Goal: Information Seeking & Learning: Learn about a topic

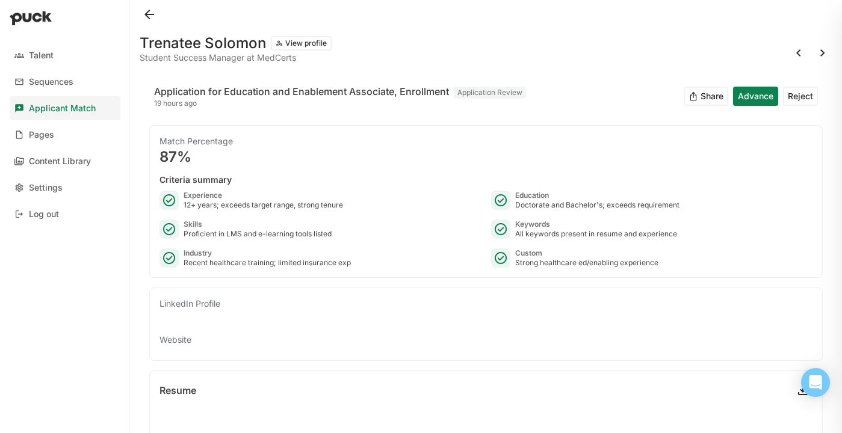
click at [149, 16] on button at bounding box center [149, 14] width 19 height 19
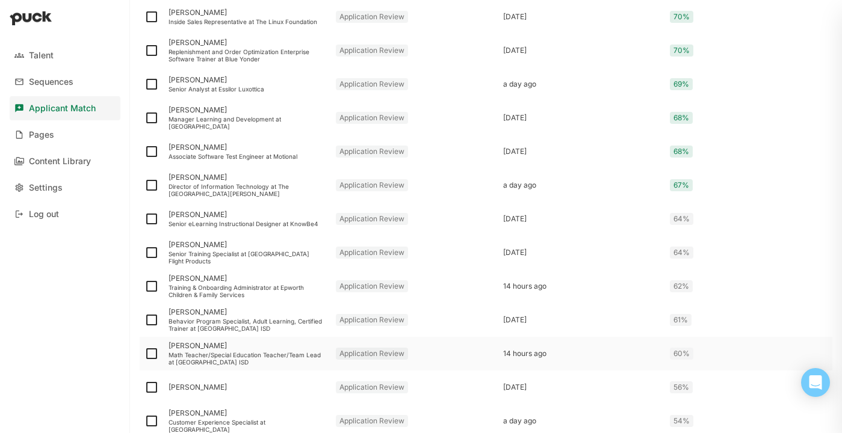
scroll to position [1264, 0]
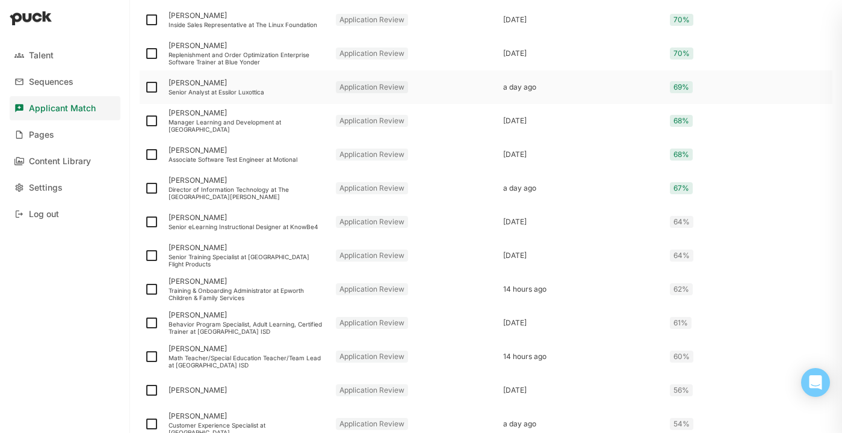
click at [225, 91] on div "Senior Analyst at Essilor Luxottica" at bounding box center [247, 91] width 158 height 7
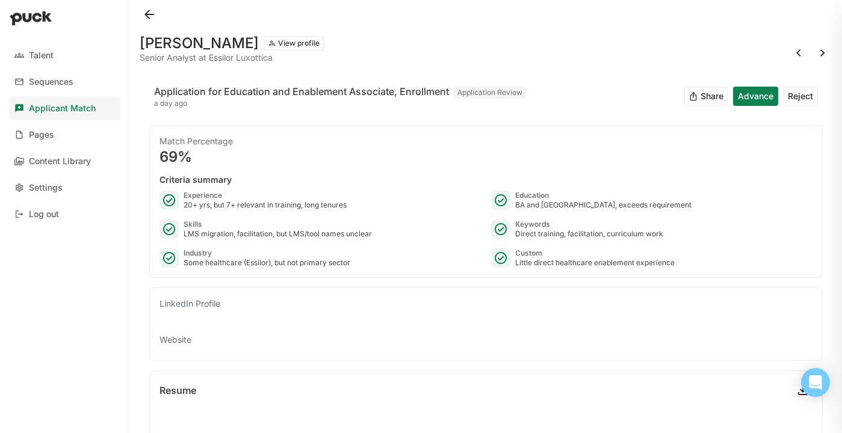
click at [152, 16] on button at bounding box center [149, 14] width 19 height 19
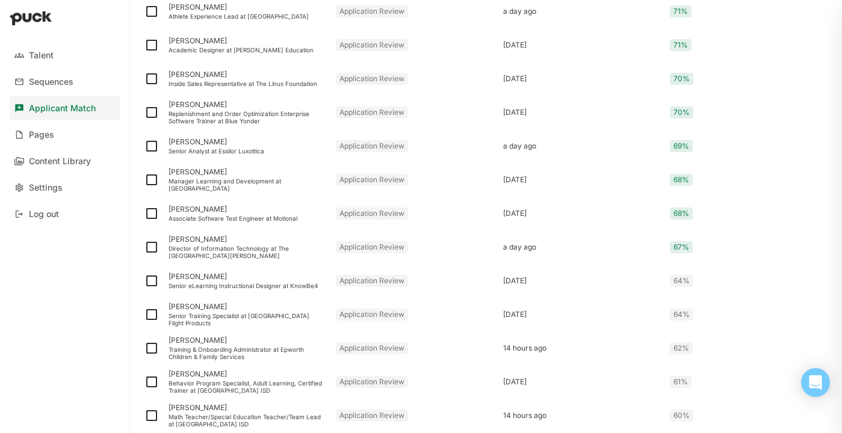
scroll to position [1370, 0]
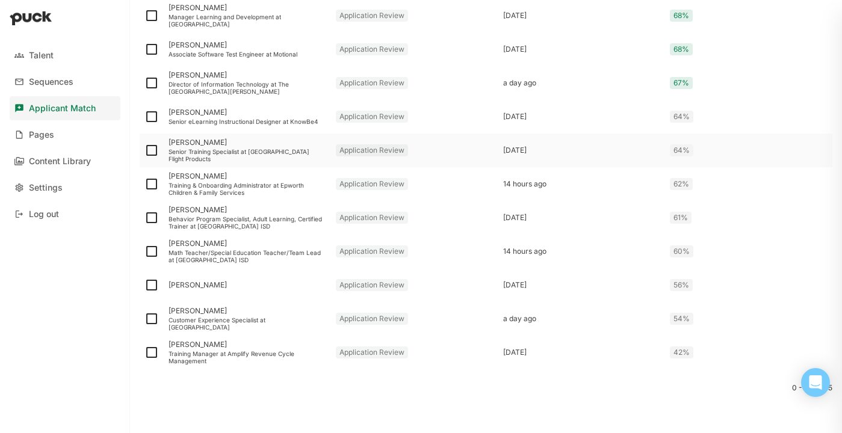
click at [246, 154] on div "Senior Training Specialist at [GEOGRAPHIC_DATA] Flight Products" at bounding box center [247, 155] width 158 height 14
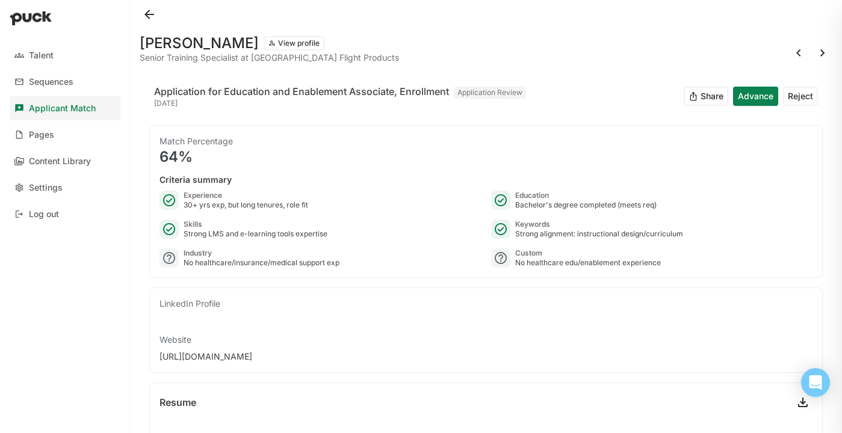
click at [825, 50] on button at bounding box center [822, 52] width 19 height 19
click at [148, 19] on button at bounding box center [149, 14] width 19 height 19
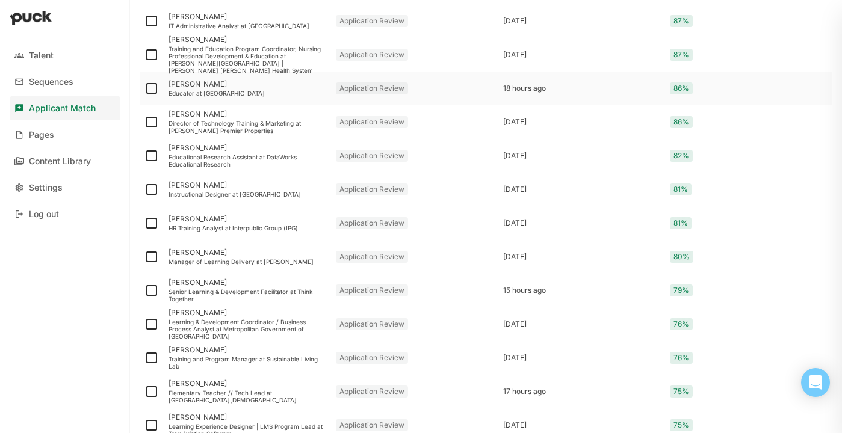
scroll to position [610, 0]
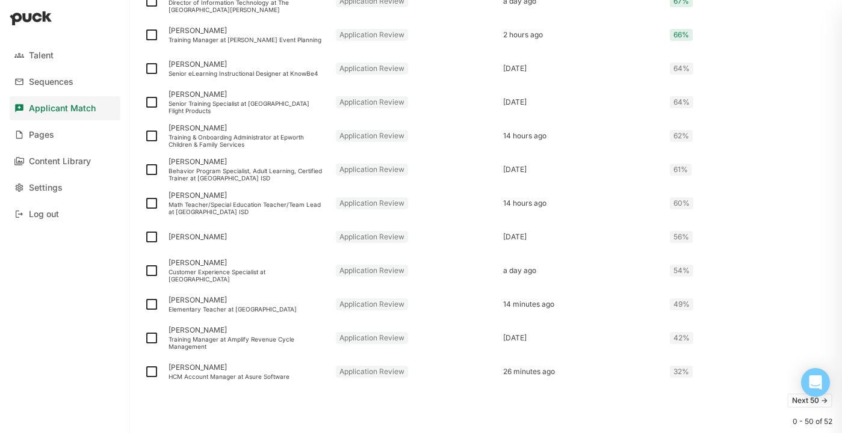
scroll to position [1503, 0]
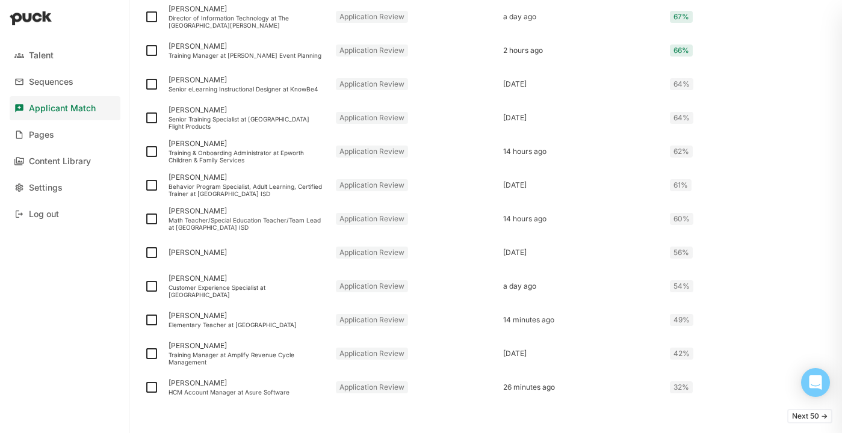
click at [817, 415] on button "Next 50 ->" at bounding box center [809, 416] width 45 height 14
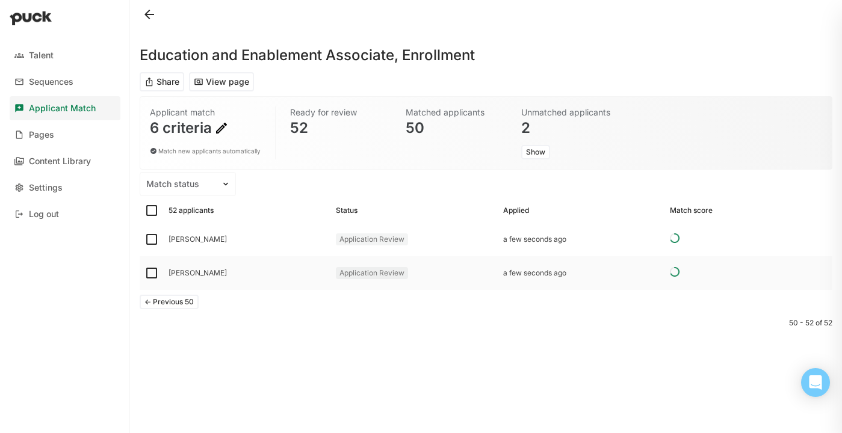
scroll to position [0, 0]
click at [182, 303] on button "<- Previous 50" at bounding box center [169, 302] width 59 height 14
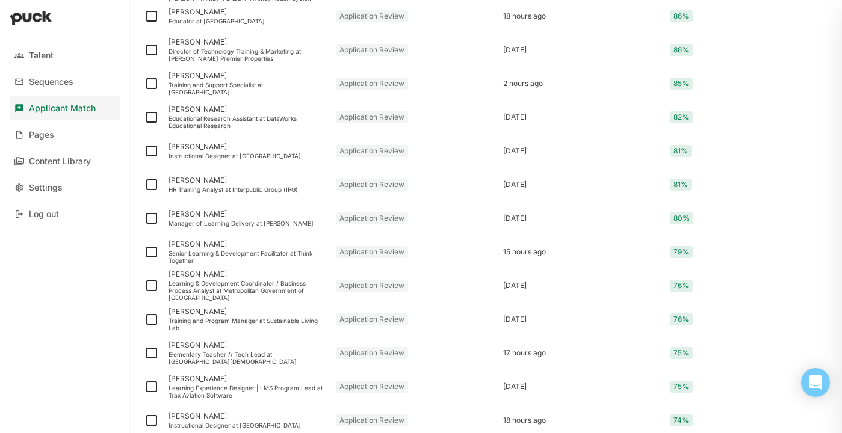
scroll to position [663, 0]
click at [249, 317] on div "Training and Program Manager at Sustainable Living Lab" at bounding box center [247, 323] width 158 height 14
